Goal: Information Seeking & Learning: Learn about a topic

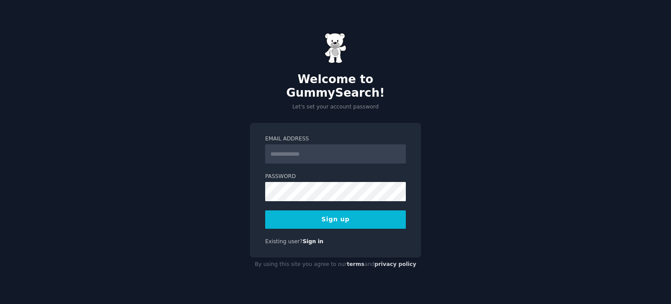
click at [316, 145] on input "Email Address" at bounding box center [335, 153] width 141 height 19
click at [317, 145] on input "Email Address" at bounding box center [335, 153] width 141 height 19
type input "**********"
click at [356, 211] on button "Sign up" at bounding box center [335, 219] width 141 height 18
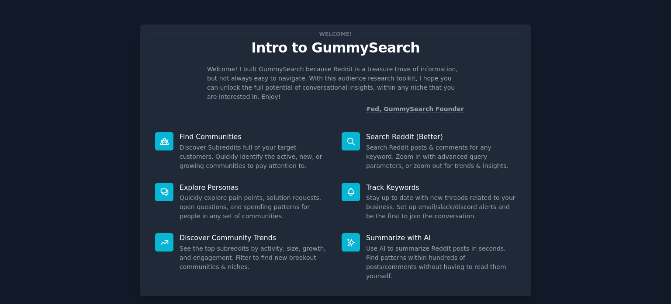
click at [603, 52] on div "Welcome! Intro to GummySearch Welcome! I built GummySearch because Reddit is a …" at bounding box center [335, 180] width 647 height 336
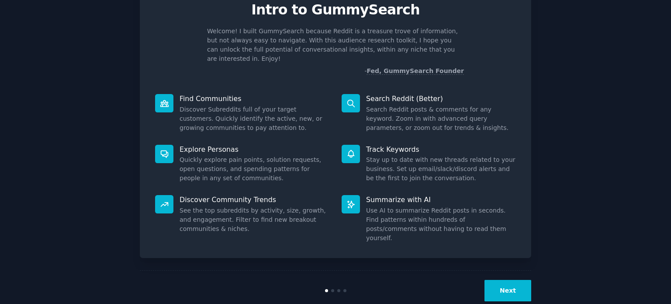
click at [509, 280] on button "Next" at bounding box center [507, 290] width 47 height 21
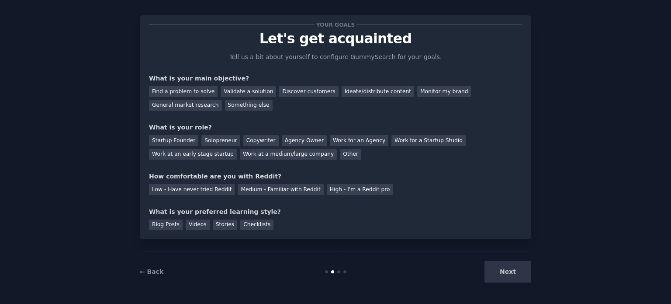
scroll to position [9, 0]
click at [197, 93] on div "Find a problem to solve" at bounding box center [183, 91] width 69 height 11
click at [222, 100] on div "General market research" at bounding box center [185, 105] width 73 height 11
click at [194, 93] on div "Find a problem to solve" at bounding box center [183, 91] width 69 height 11
click at [222, 140] on div "Solopreneur" at bounding box center [220, 140] width 38 height 11
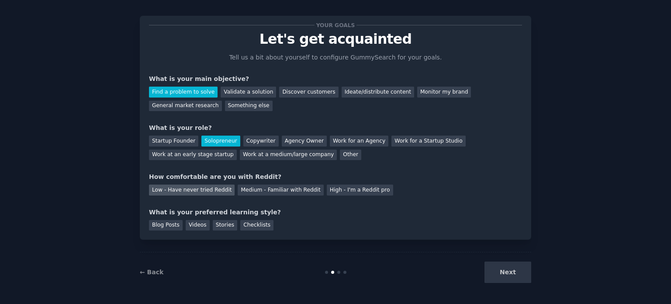
click at [185, 190] on div "Low - Have never tried Reddit" at bounding box center [192, 189] width 86 height 11
click at [247, 223] on div "Checklists" at bounding box center [256, 225] width 33 height 11
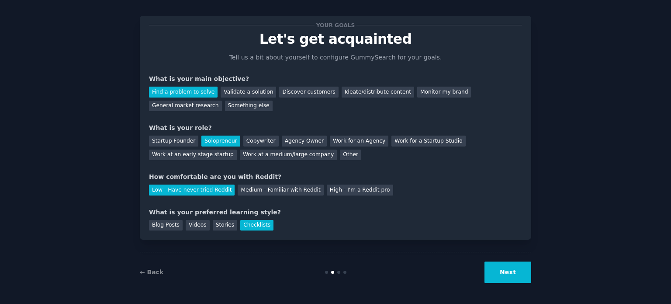
click at [509, 273] on button "Next" at bounding box center [507, 271] width 47 height 21
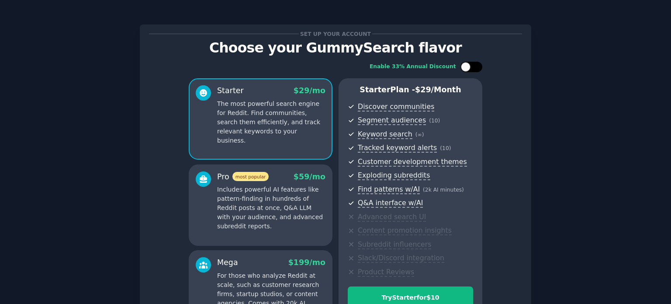
click at [463, 68] on div at bounding box center [466, 67] width 10 height 10
click at [470, 67] on div at bounding box center [471, 67] width 22 height 10
checkbox input "false"
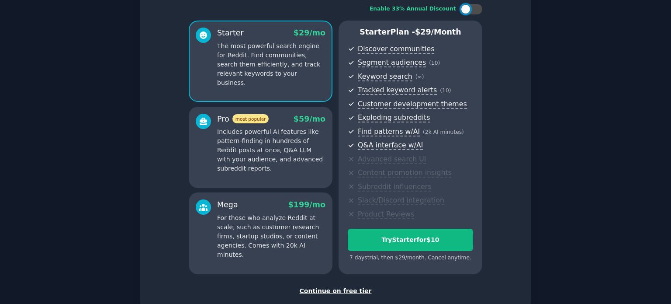
scroll to position [110, 0]
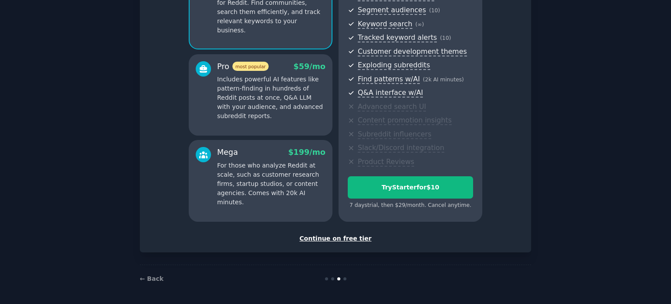
click at [344, 237] on div "Continue on free tier" at bounding box center [335, 238] width 373 height 9
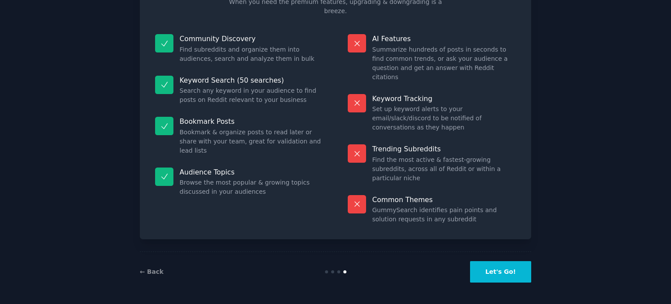
scroll to position [36, 0]
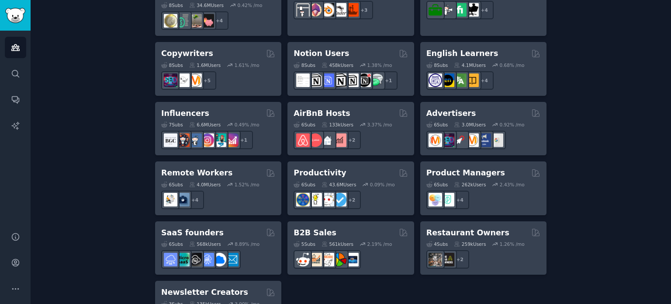
scroll to position [703, 0]
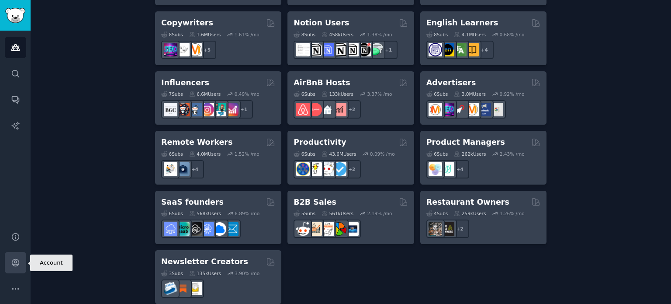
click at [20, 263] on link "Account" at bounding box center [15, 262] width 21 height 21
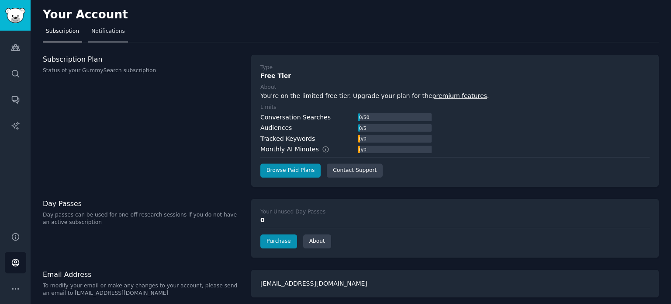
click at [106, 29] on span "Notifications" at bounding box center [108, 32] width 34 height 8
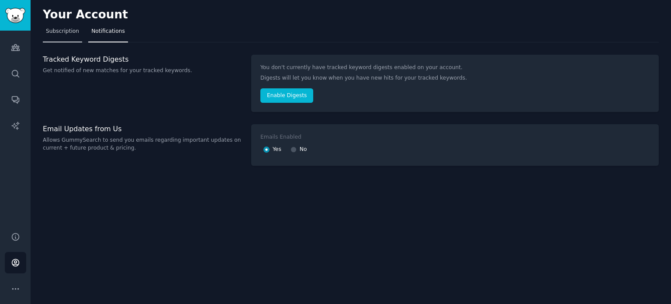
click at [53, 30] on span "Subscription" at bounding box center [62, 32] width 33 height 8
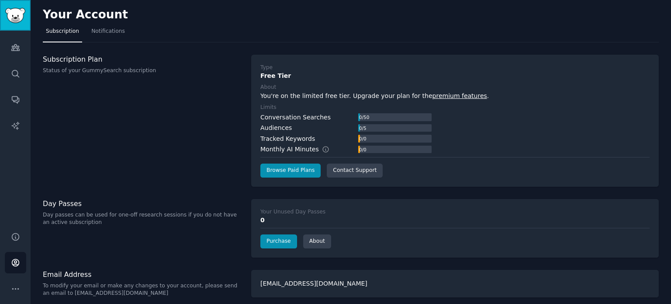
click at [17, 15] on img "Sidebar" at bounding box center [15, 15] width 20 height 15
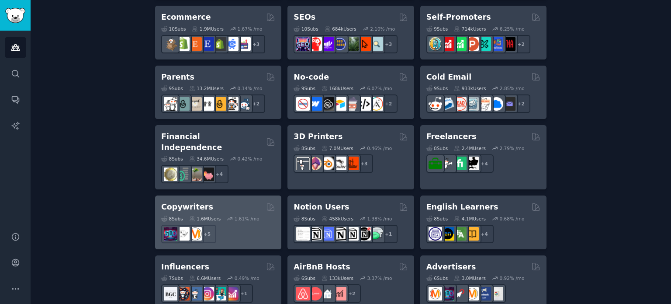
scroll to position [485, 0]
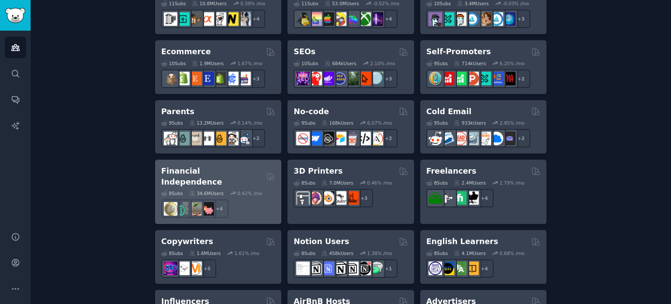
click at [243, 169] on div "Financial Independence Curated by GummySearch" at bounding box center [218, 176] width 114 height 21
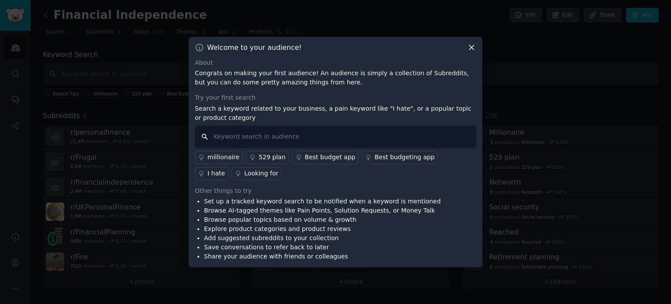
click at [242, 137] on input "text" at bounding box center [335, 136] width 281 height 22
click at [225, 169] on div "I hate" at bounding box center [216, 173] width 17 height 9
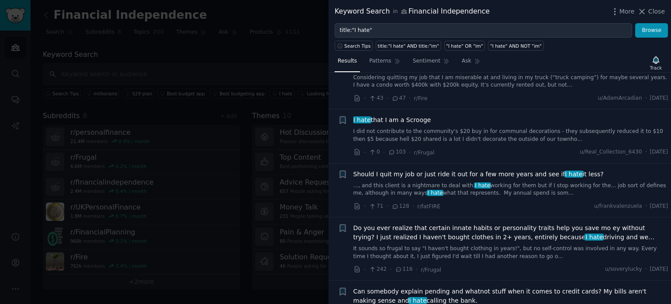
scroll to position [655, 0]
